Goal: Navigation & Orientation: Find specific page/section

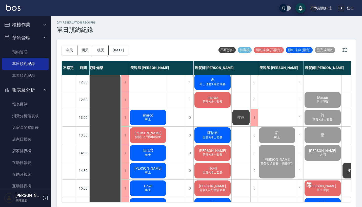
scroll to position [199, 6]
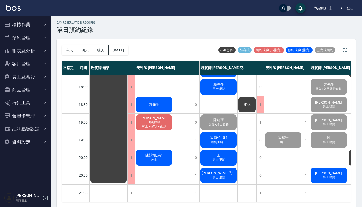
scroll to position [249, 0]
click at [128, 51] on button "[DATE]" at bounding box center [118, 50] width 19 height 9
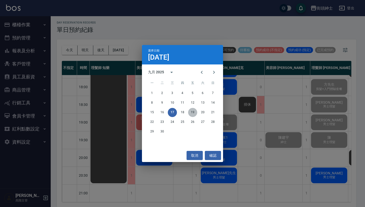
click at [188, 114] on button "19" at bounding box center [192, 112] width 9 height 9
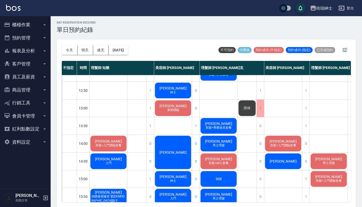
scroll to position [47, 1]
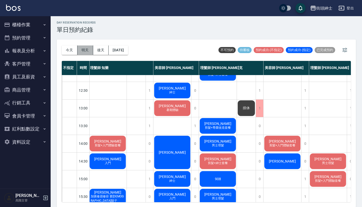
click at [82, 48] on button "明天" at bounding box center [86, 50] width 16 height 9
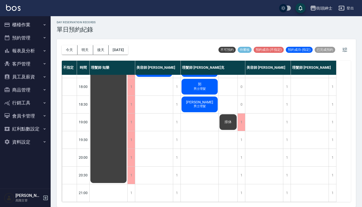
scroll to position [1, 0]
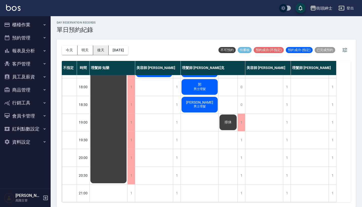
click at [101, 51] on button "後天" at bounding box center [101, 50] width 16 height 9
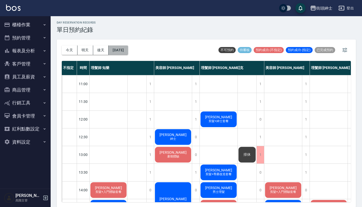
click at [115, 49] on button "2025/09/19" at bounding box center [118, 50] width 19 height 9
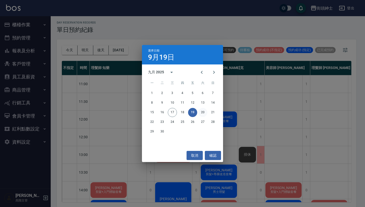
click at [203, 110] on button "20" at bounding box center [202, 112] width 9 height 9
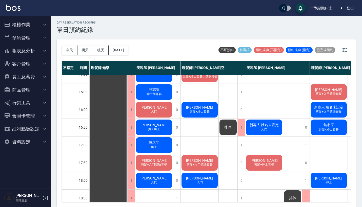
scroll to position [192, 0]
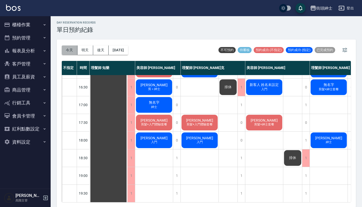
click at [70, 48] on button "今天" at bounding box center [70, 50] width 16 height 9
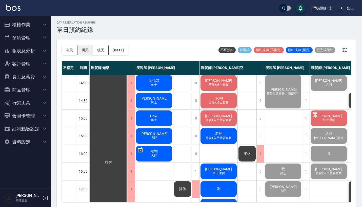
scroll to position [111, 0]
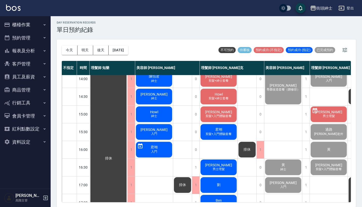
click at [36, 48] on button "報表及分析" at bounding box center [25, 50] width 47 height 13
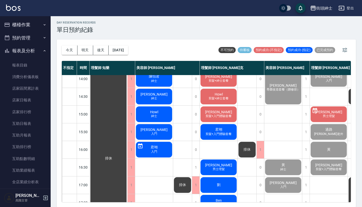
click at [34, 50] on button "報表及分析" at bounding box center [25, 50] width 47 height 13
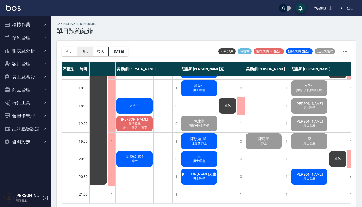
click at [85, 50] on button "明天" at bounding box center [86, 51] width 16 height 9
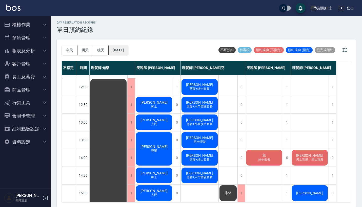
click at [126, 50] on button "2025/09/18" at bounding box center [118, 50] width 19 height 9
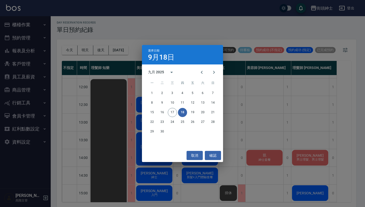
click at [102, 52] on div "選擇日期 9月18日 九月 2025 一 二 三 四 五 六 日 1 2 3 4 5 6 7 8 9 10 11 12 13 14 15 16 17 18 1…" at bounding box center [182, 103] width 365 height 207
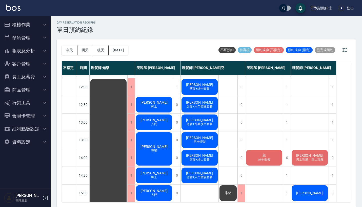
click at [102, 52] on button "後天" at bounding box center [101, 50] width 16 height 9
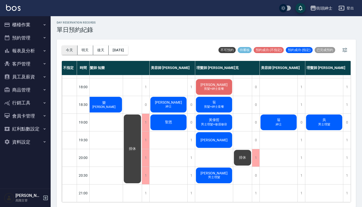
click at [68, 48] on button "今天" at bounding box center [70, 50] width 16 height 9
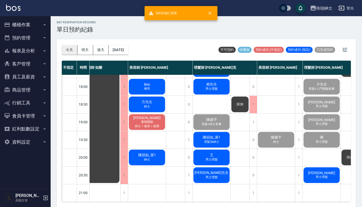
scroll to position [1, 0]
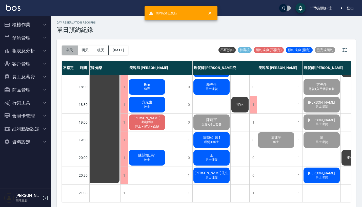
click at [71, 51] on button "今天" at bounding box center [70, 50] width 16 height 9
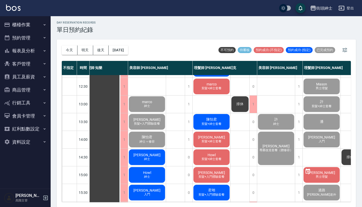
scroll to position [38, 7]
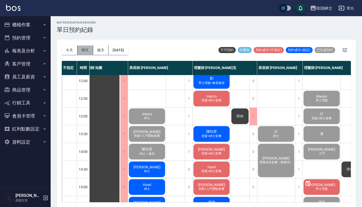
click at [89, 49] on button "明天" at bounding box center [86, 50] width 16 height 9
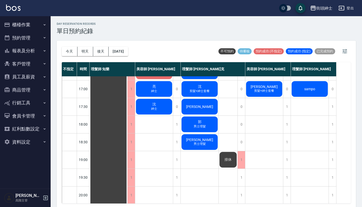
scroll to position [212, 0]
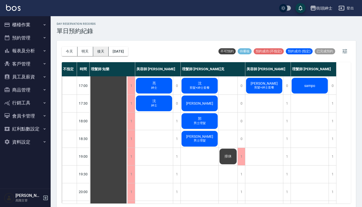
click at [105, 50] on button "後天" at bounding box center [101, 51] width 16 height 9
